Goal: Use online tool/utility: Use online tool/utility

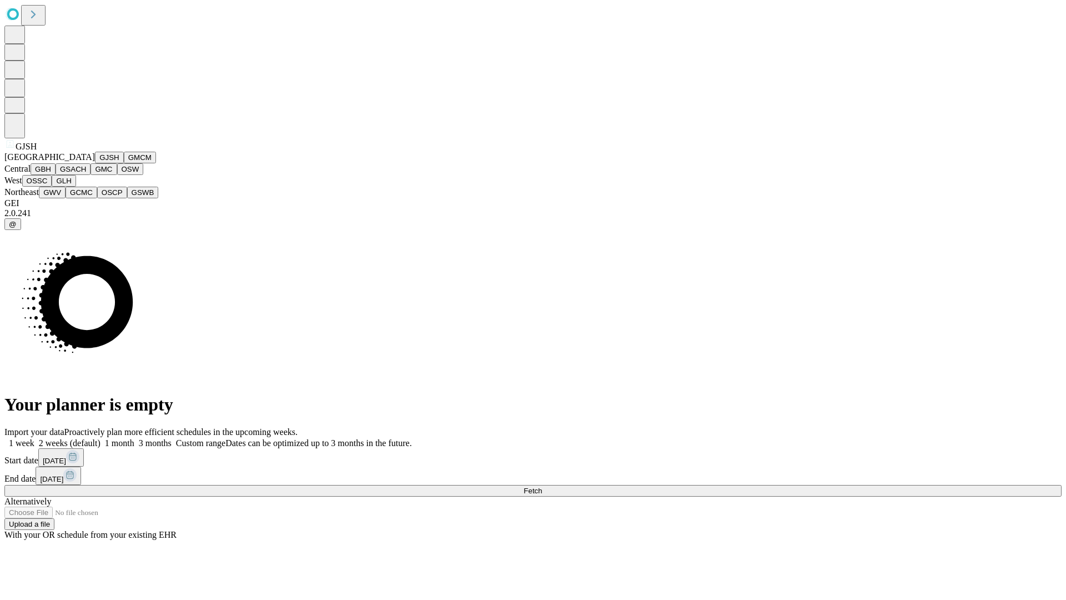
click at [95, 163] on button "GJSH" at bounding box center [109, 158] width 29 height 12
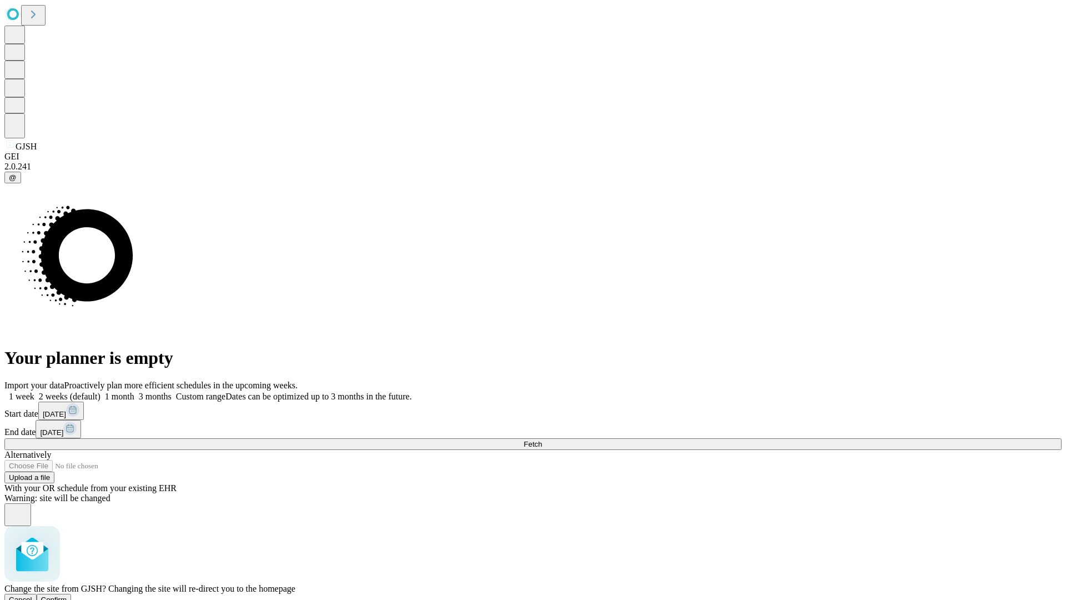
click at [67, 595] on span "Confirm" at bounding box center [54, 599] width 26 height 8
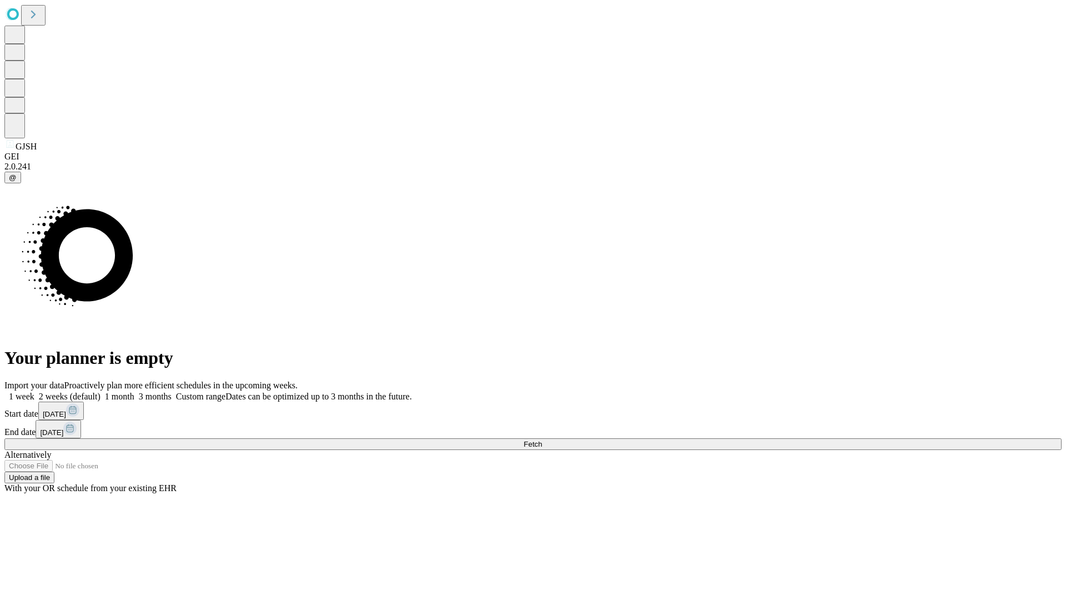
click at [101, 391] on label "2 weeks (default)" at bounding box center [67, 395] width 66 height 9
click at [542, 440] on span "Fetch" at bounding box center [533, 444] width 18 height 8
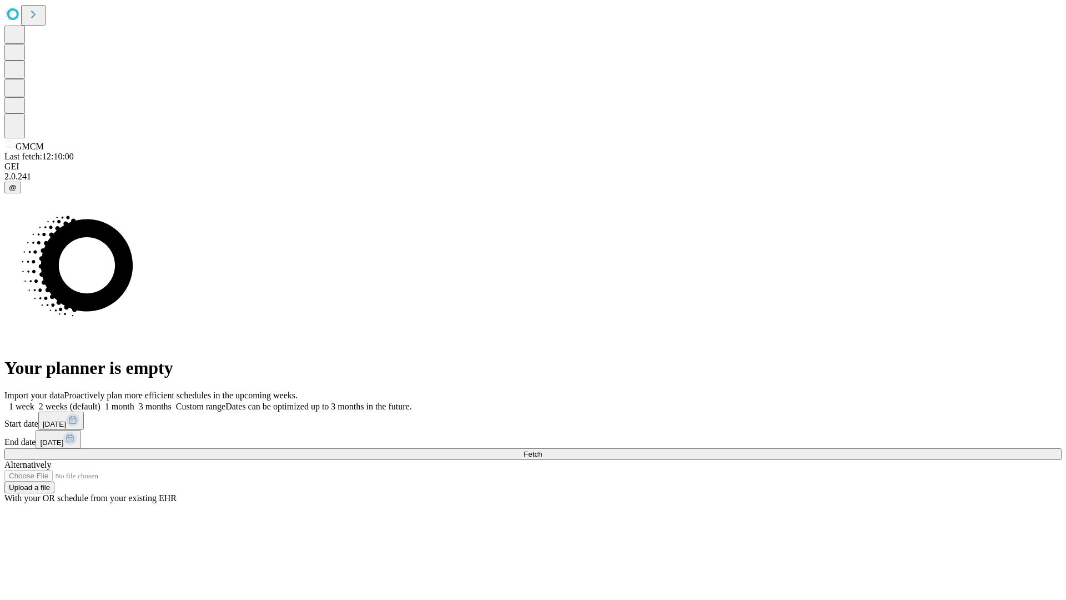
click at [101, 401] on label "2 weeks (default)" at bounding box center [67, 405] width 66 height 9
click at [542, 450] on span "Fetch" at bounding box center [533, 454] width 18 height 8
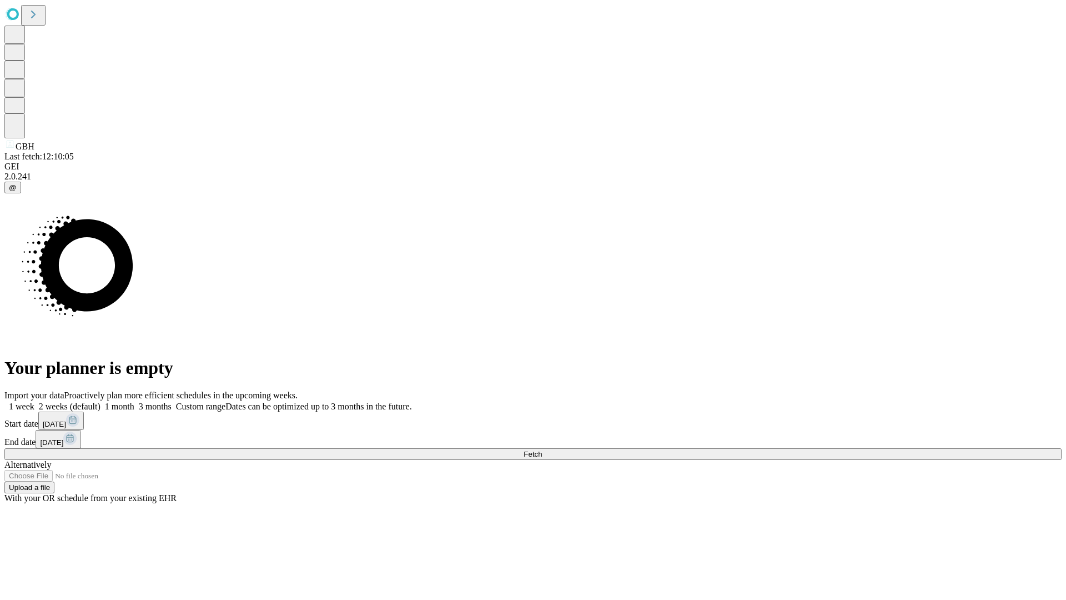
click at [101, 401] on label "2 weeks (default)" at bounding box center [67, 405] width 66 height 9
click at [542, 450] on span "Fetch" at bounding box center [533, 454] width 18 height 8
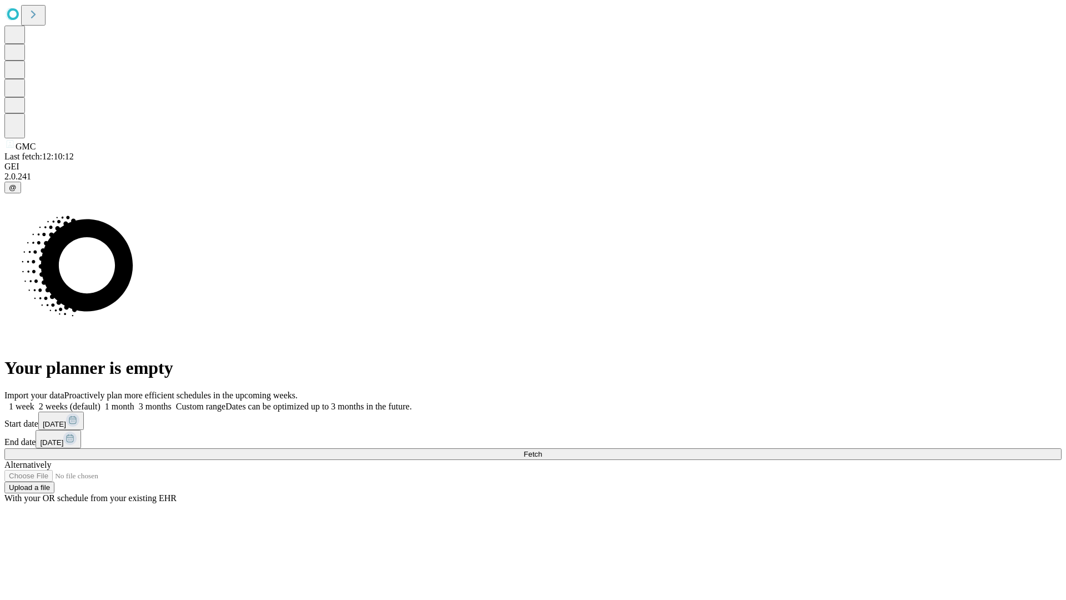
click at [101, 401] on label "2 weeks (default)" at bounding box center [67, 405] width 66 height 9
click at [542, 450] on span "Fetch" at bounding box center [533, 454] width 18 height 8
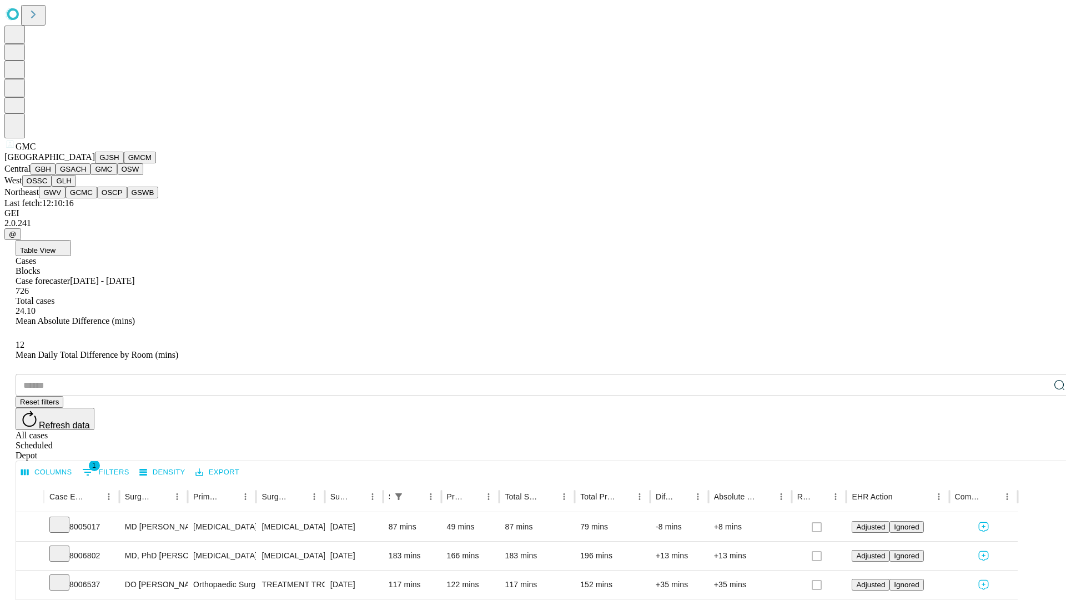
click at [117, 175] on button "OSW" at bounding box center [130, 169] width 27 height 12
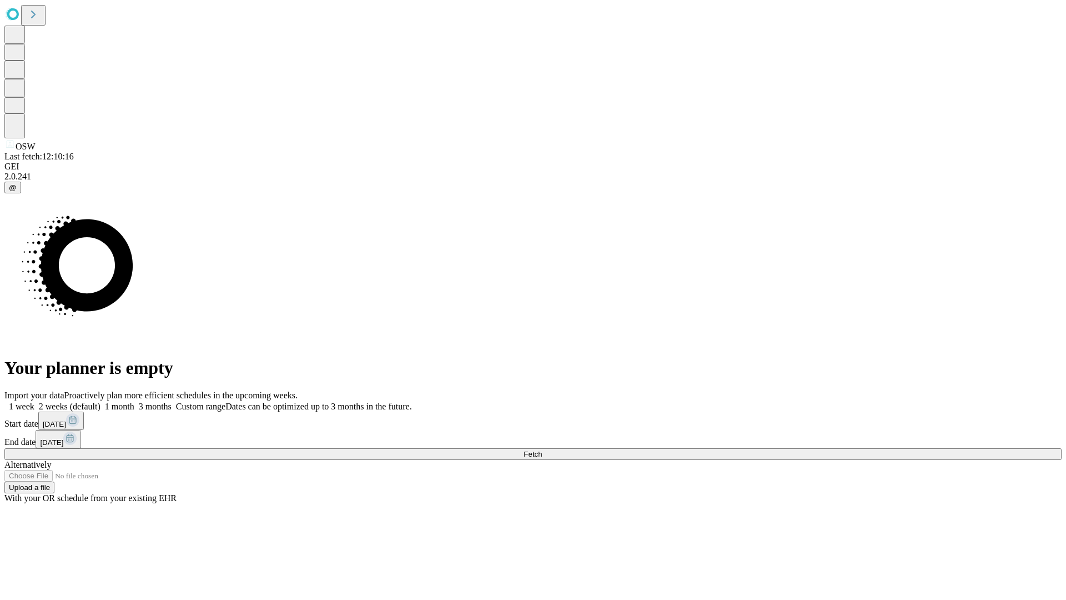
click at [101, 401] on label "2 weeks (default)" at bounding box center [67, 405] width 66 height 9
click at [542, 450] on span "Fetch" at bounding box center [533, 454] width 18 height 8
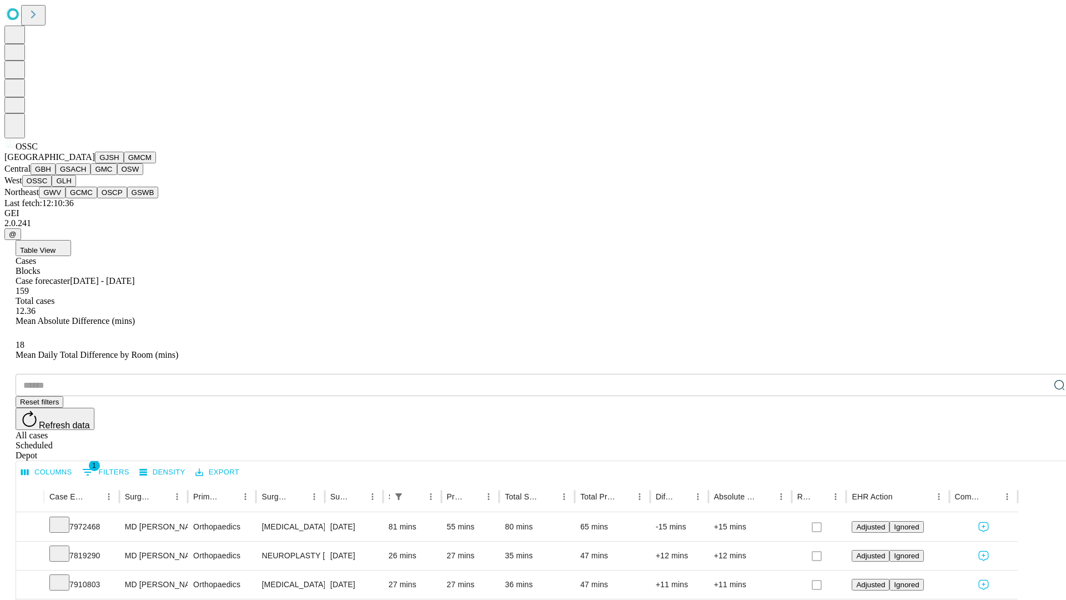
click at [76, 187] on button "GLH" at bounding box center [64, 181] width 24 height 12
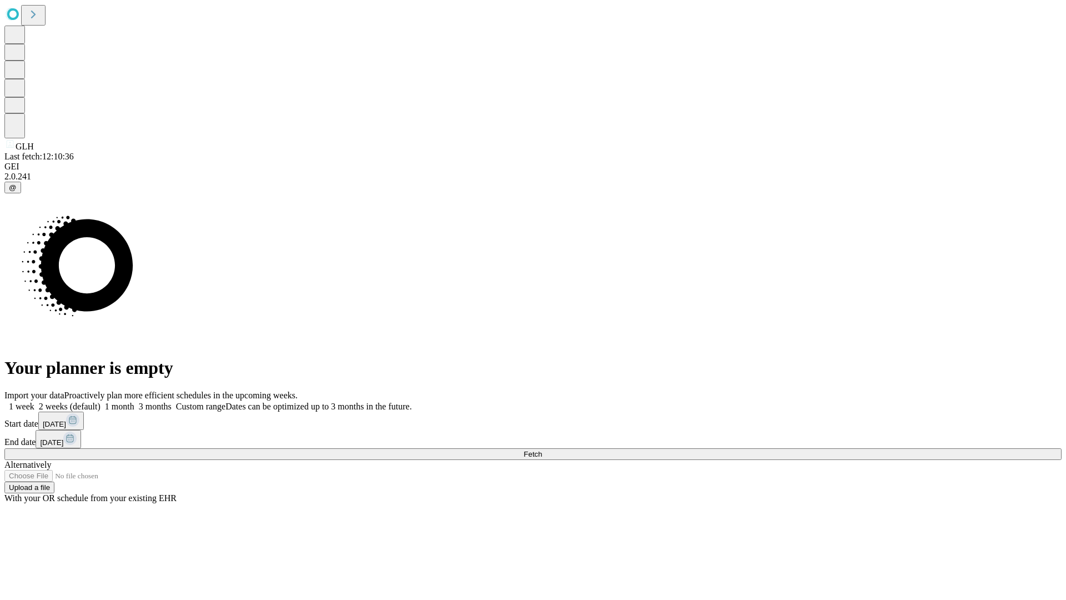
click at [101, 401] on label "2 weeks (default)" at bounding box center [67, 405] width 66 height 9
click at [542, 450] on span "Fetch" at bounding box center [533, 454] width 18 height 8
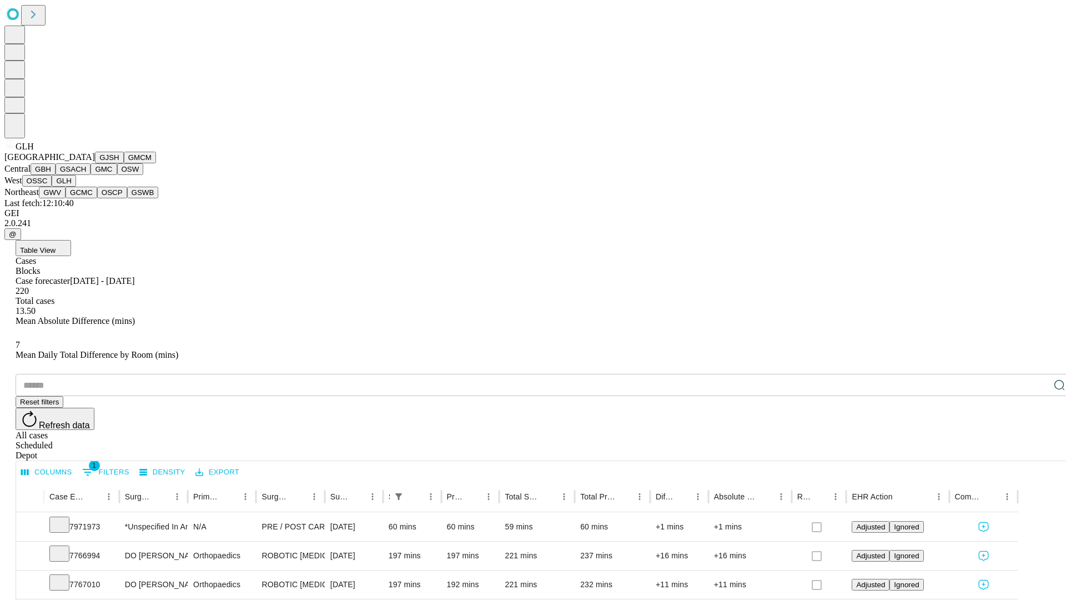
click at [66, 198] on button "GWV" at bounding box center [52, 193] width 27 height 12
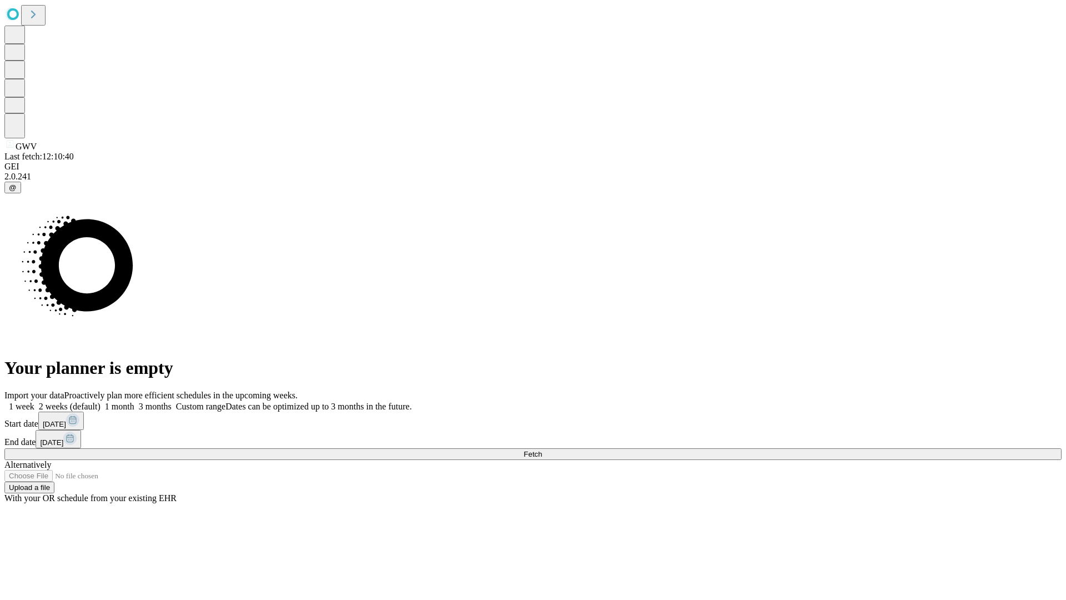
click at [101, 401] on label "2 weeks (default)" at bounding box center [67, 405] width 66 height 9
click at [542, 450] on span "Fetch" at bounding box center [533, 454] width 18 height 8
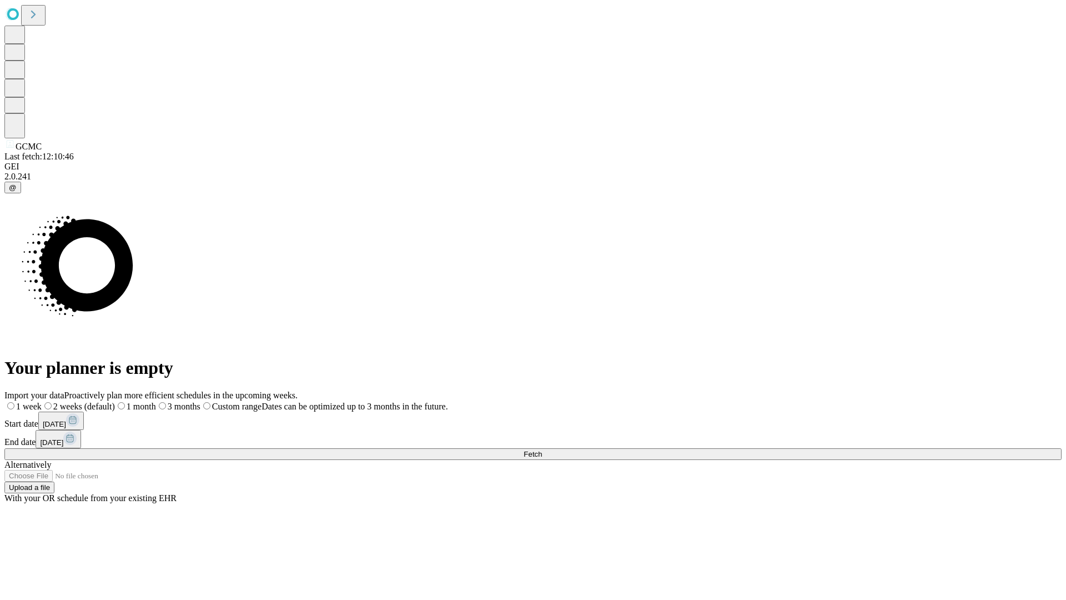
click at [542, 450] on span "Fetch" at bounding box center [533, 454] width 18 height 8
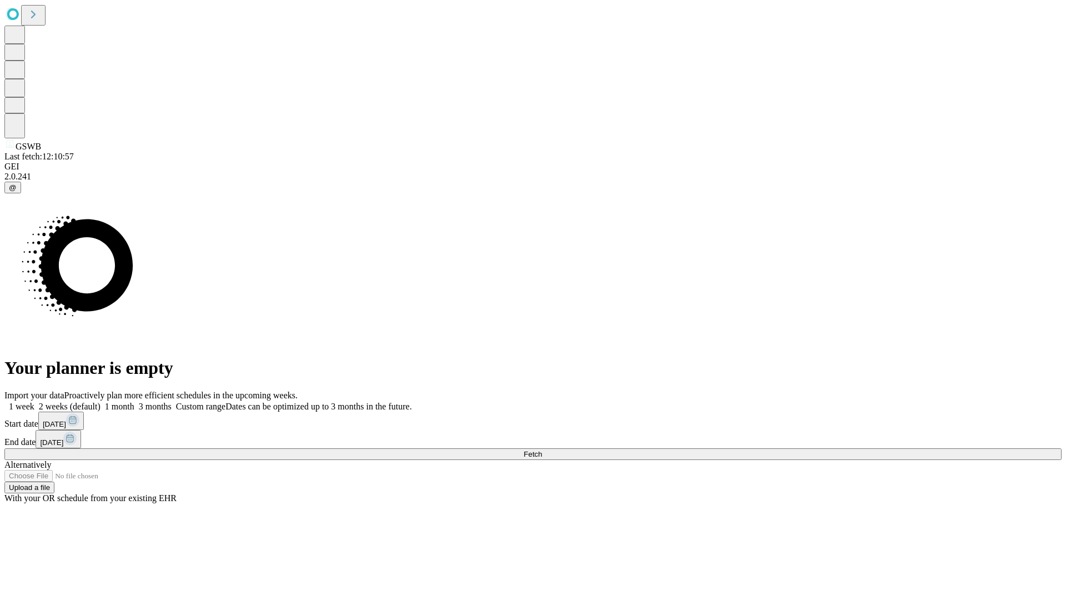
click at [101, 401] on label "2 weeks (default)" at bounding box center [67, 405] width 66 height 9
click at [542, 450] on span "Fetch" at bounding box center [533, 454] width 18 height 8
